Goal: Find specific page/section: Find specific page/section

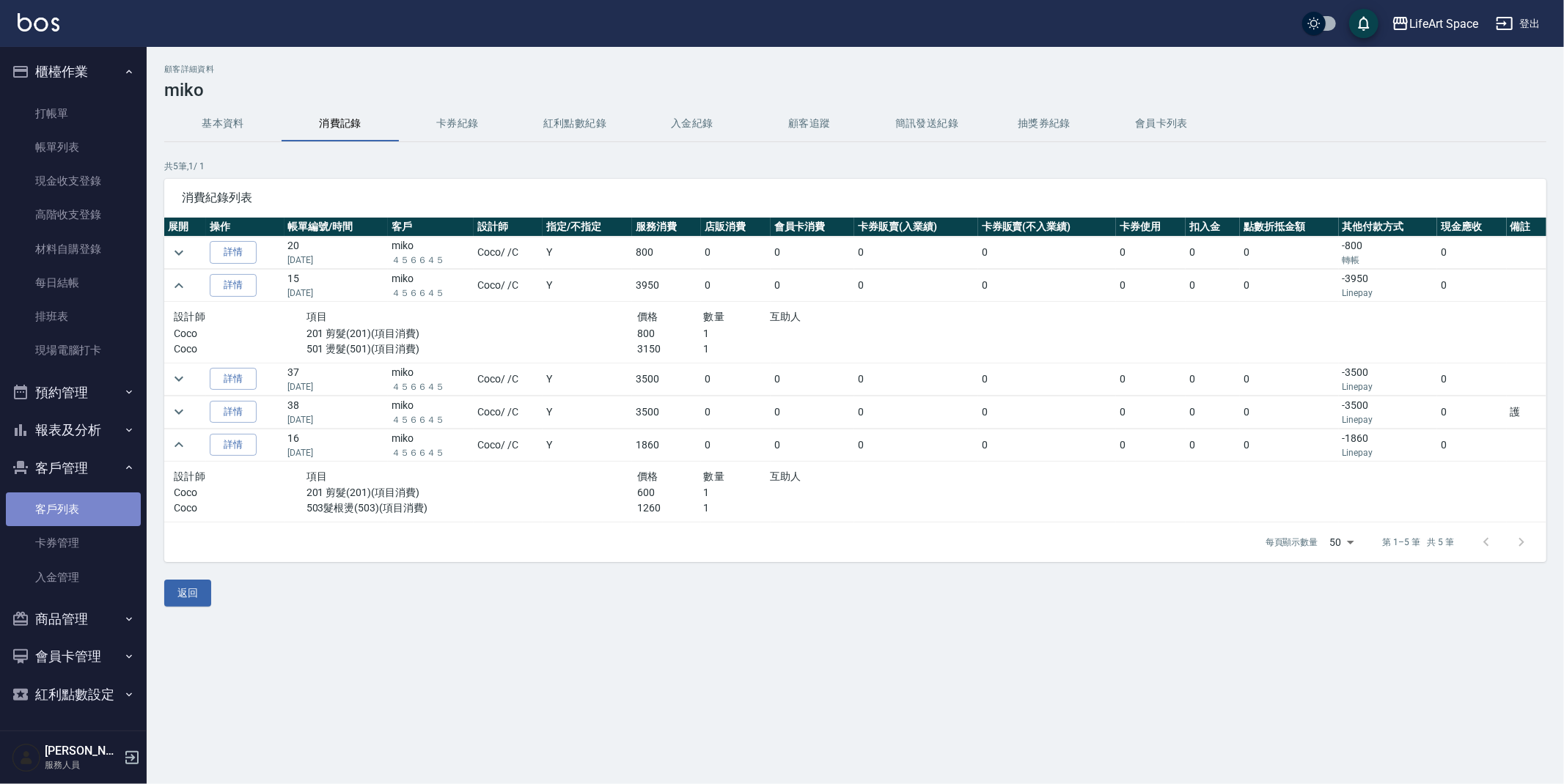
click at [69, 511] on link "客戶列表" at bounding box center [73, 509] width 135 height 34
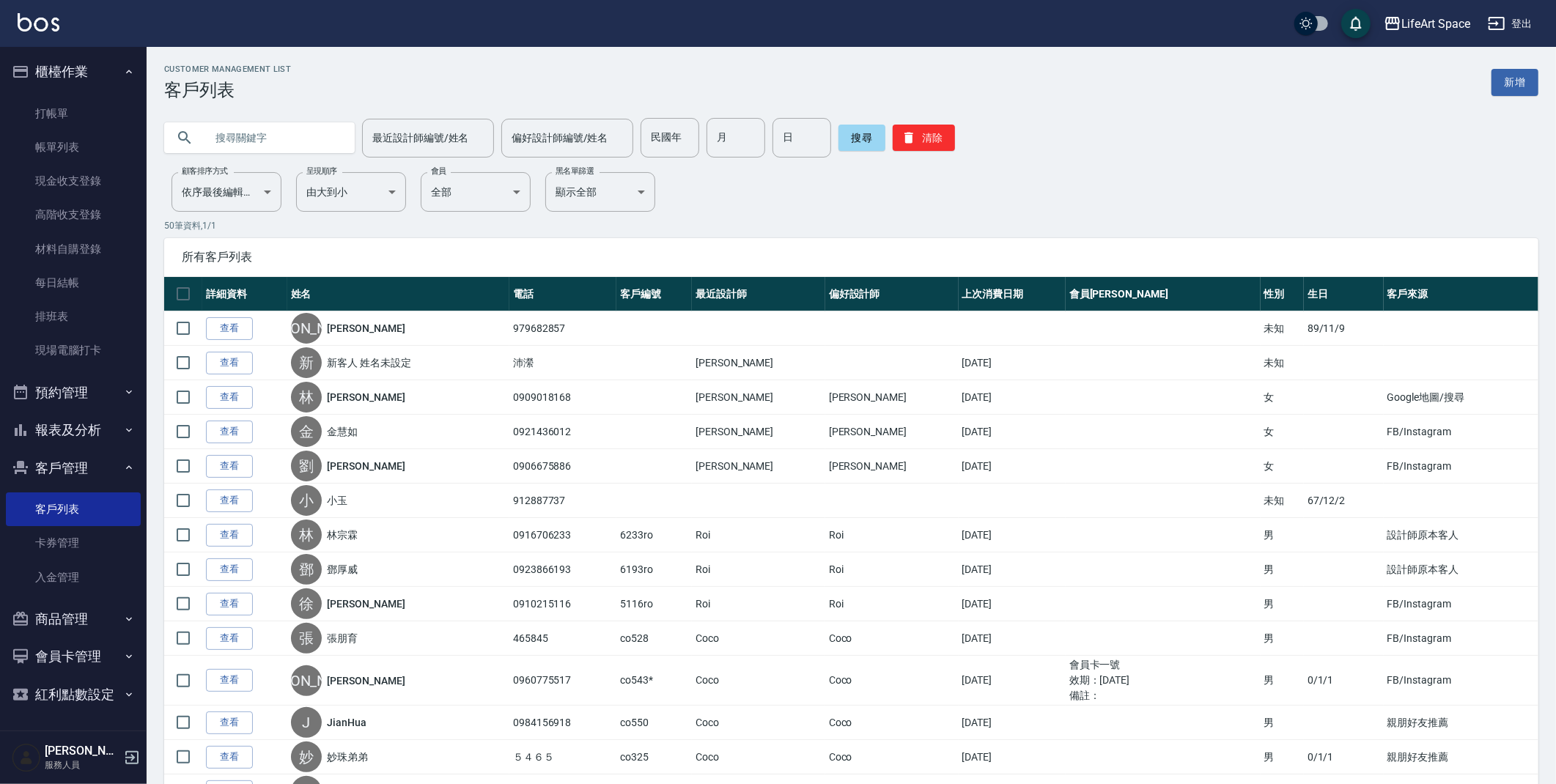
click at [310, 146] on input "text" at bounding box center [273, 137] width 138 height 39
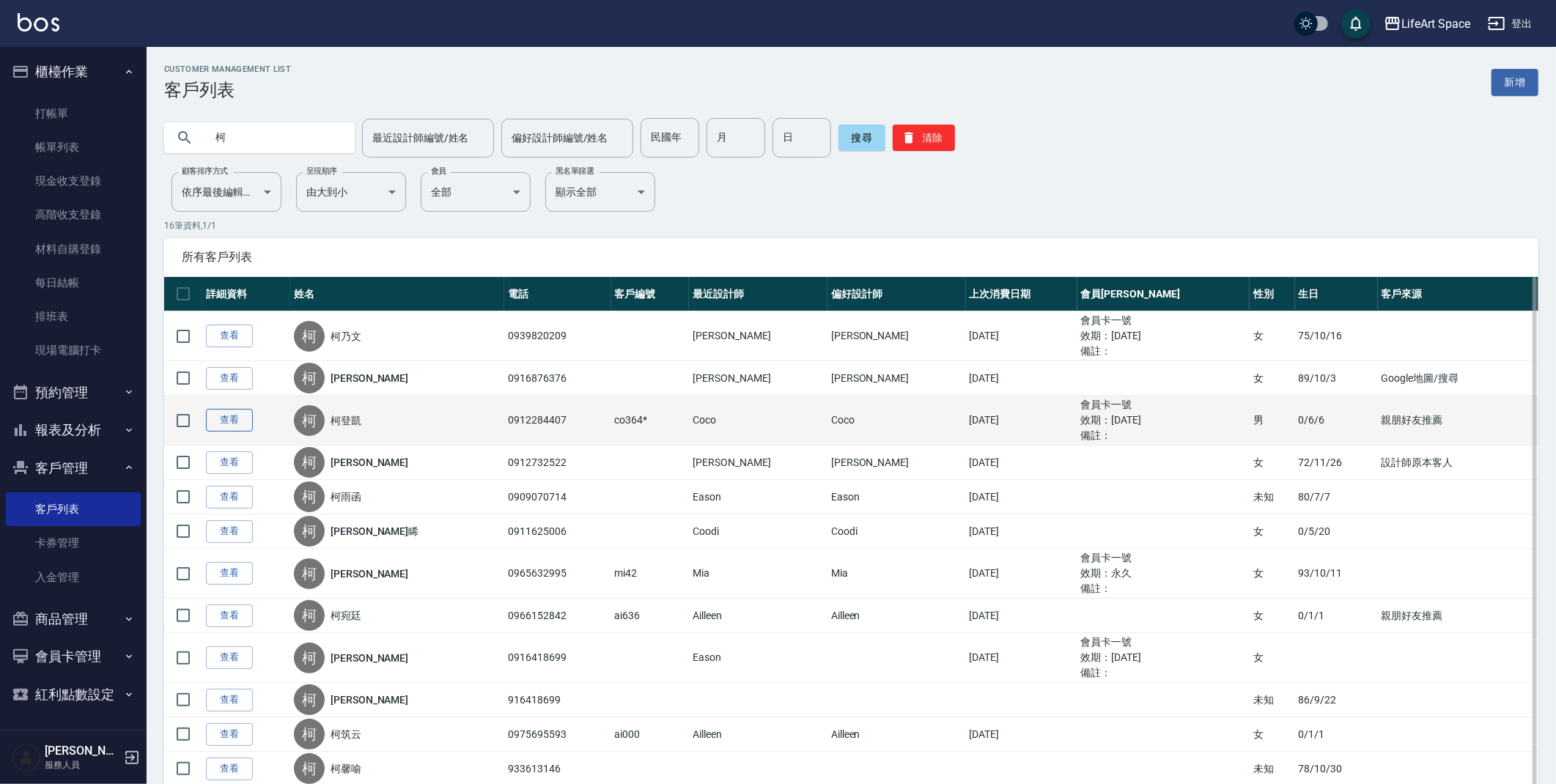
type input "柯"
click at [223, 417] on link "查看" at bounding box center [229, 420] width 47 height 22
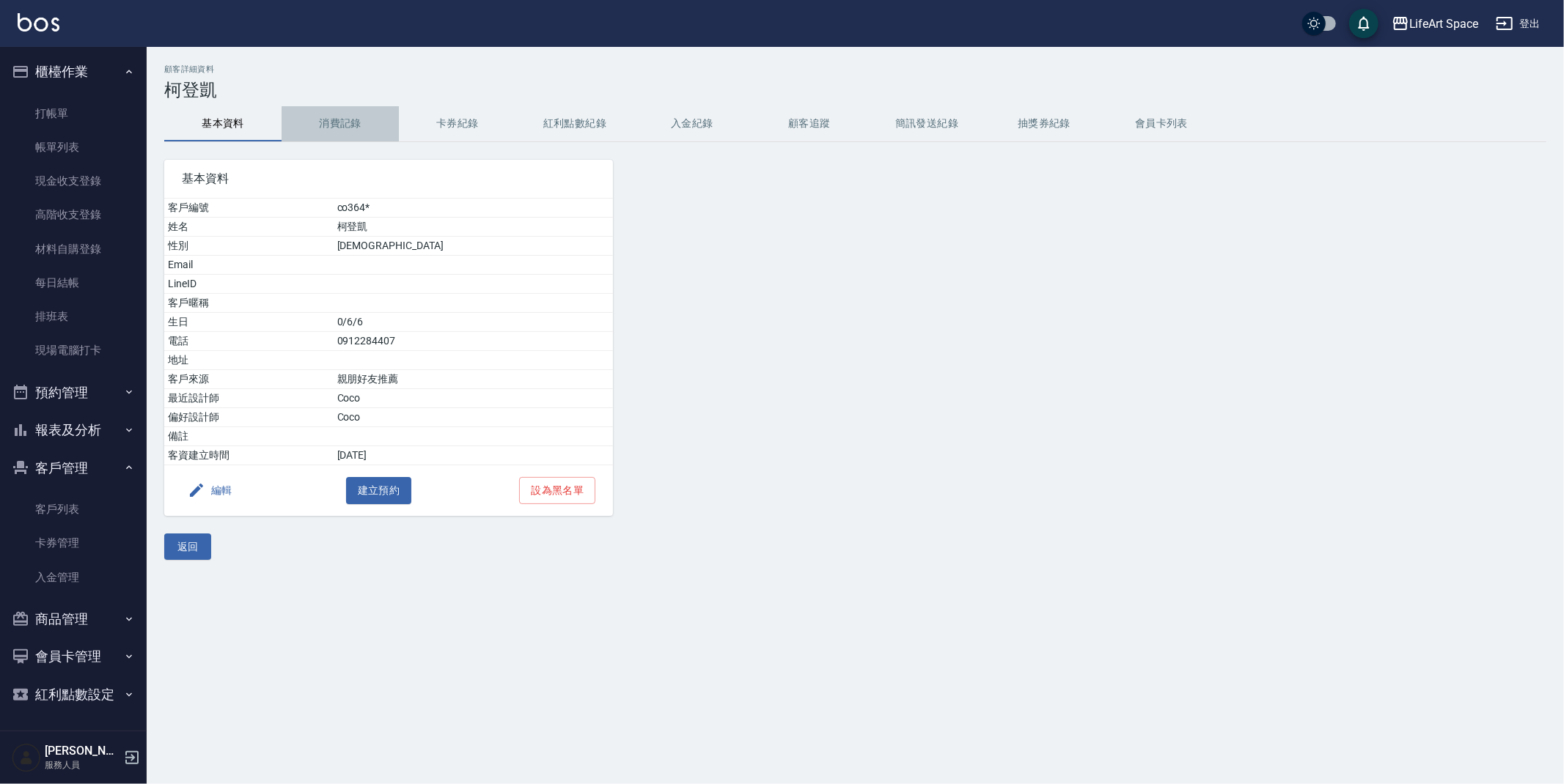
click at [308, 127] on button "消費記錄" at bounding box center [340, 124] width 117 height 35
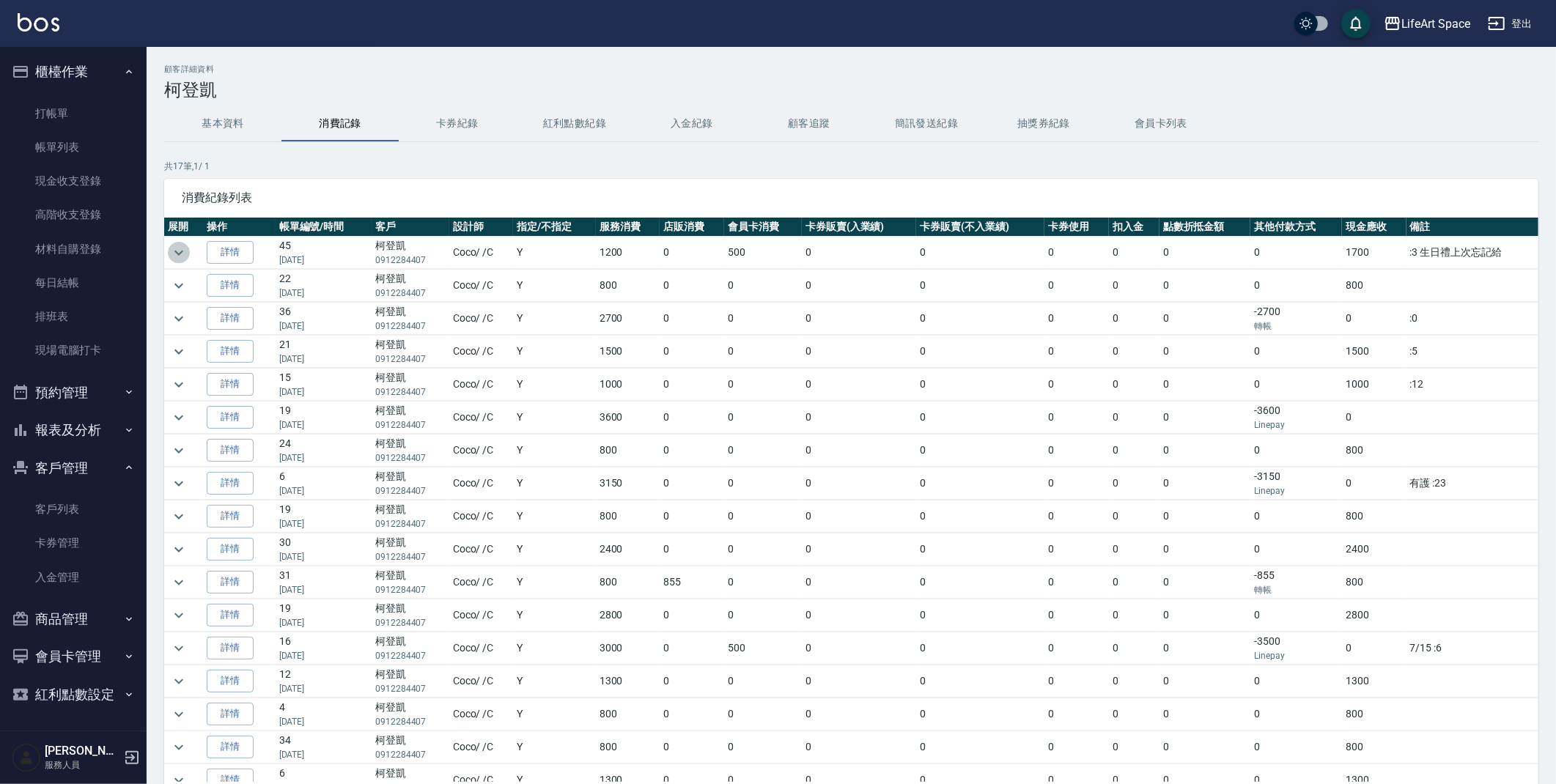
click at [180, 250] on icon "expand row" at bounding box center [179, 253] width 18 height 18
